Goal: Check status: Check status

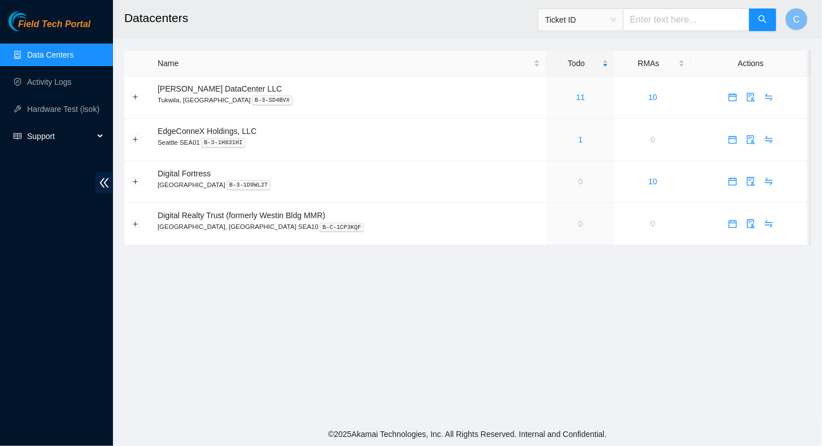
click at [53, 137] on span "Support" at bounding box center [60, 136] width 67 height 23
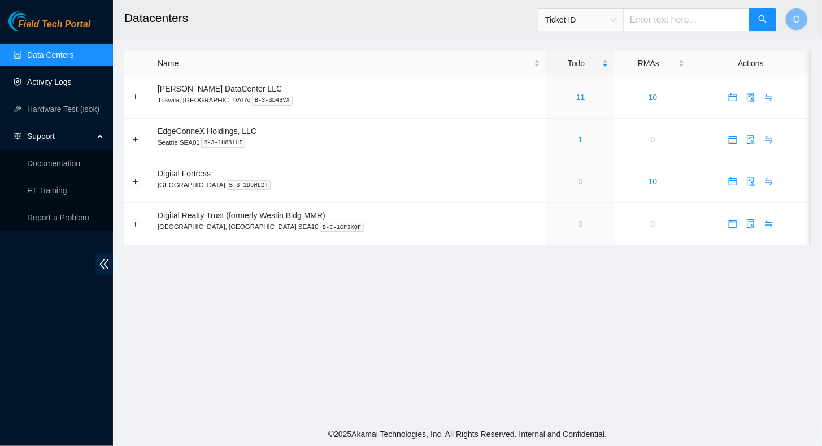
click at [36, 86] on link "Activity Logs" at bounding box center [49, 81] width 45 height 9
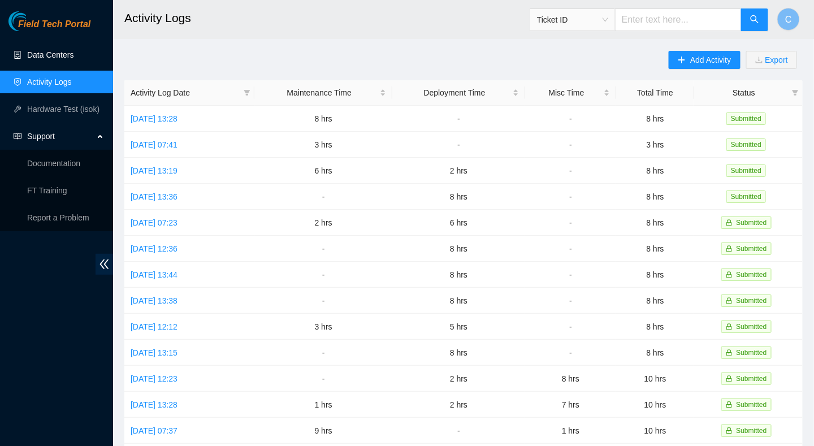
click at [47, 59] on link "Data Centers" at bounding box center [50, 54] width 46 height 9
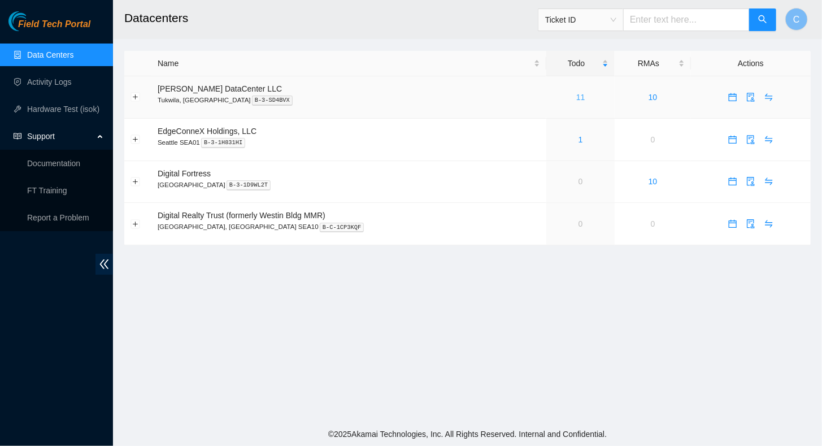
click at [576, 94] on link "11" at bounding box center [580, 97] width 9 height 9
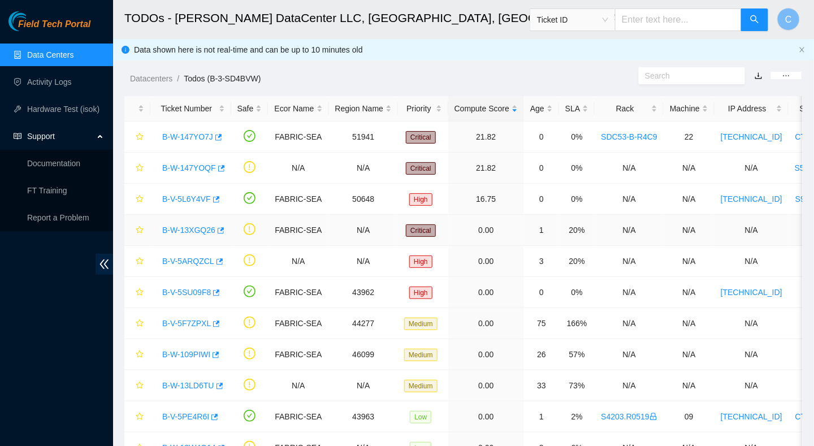
click at [186, 233] on link "B-W-13XGQ26" at bounding box center [188, 229] width 53 height 9
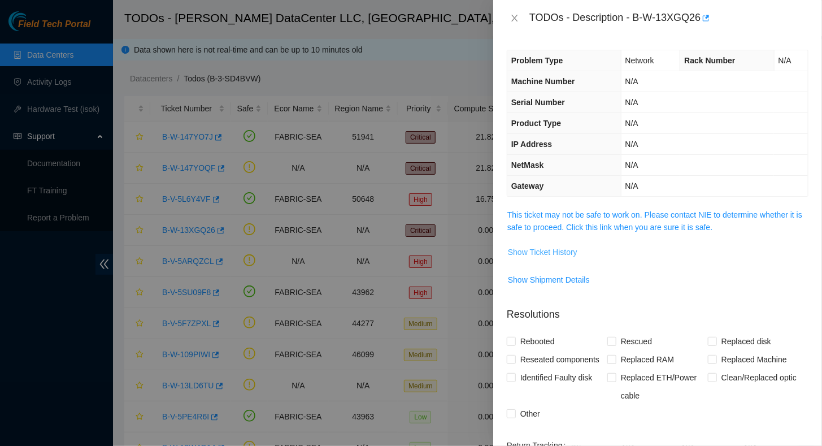
click at [551, 251] on span "Show Ticket History" at bounding box center [542, 252] width 69 height 12
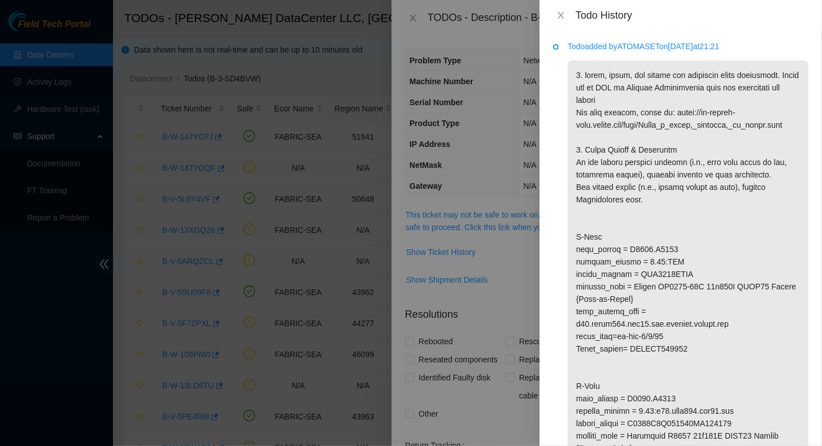
click at [566, 20] on div "Todo History" at bounding box center [680, 15] width 255 height 12
click at [560, 18] on icon "close" at bounding box center [560, 15] width 9 height 9
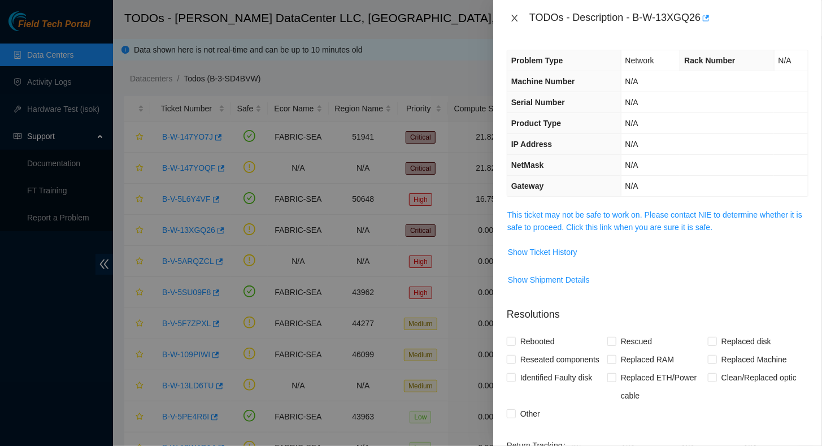
click at [514, 19] on icon "close" at bounding box center [514, 18] width 6 height 7
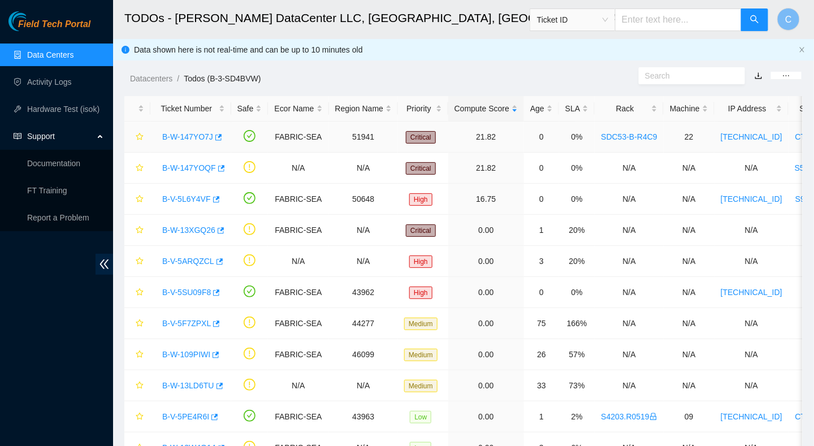
click at [182, 140] on link "B-W-147YO7J" at bounding box center [187, 136] width 51 height 9
